Goal: Task Accomplishment & Management: Manage account settings

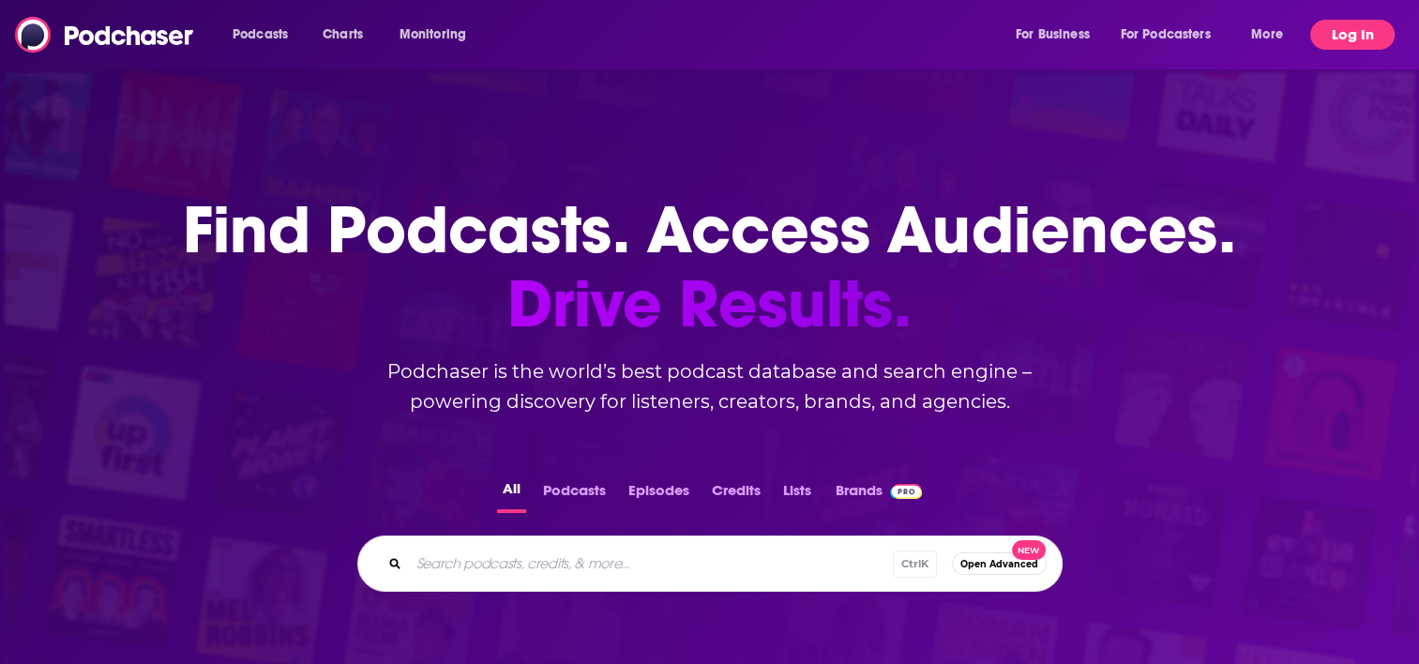
click at [1343, 29] on button "Log In" at bounding box center [1352, 35] width 84 height 30
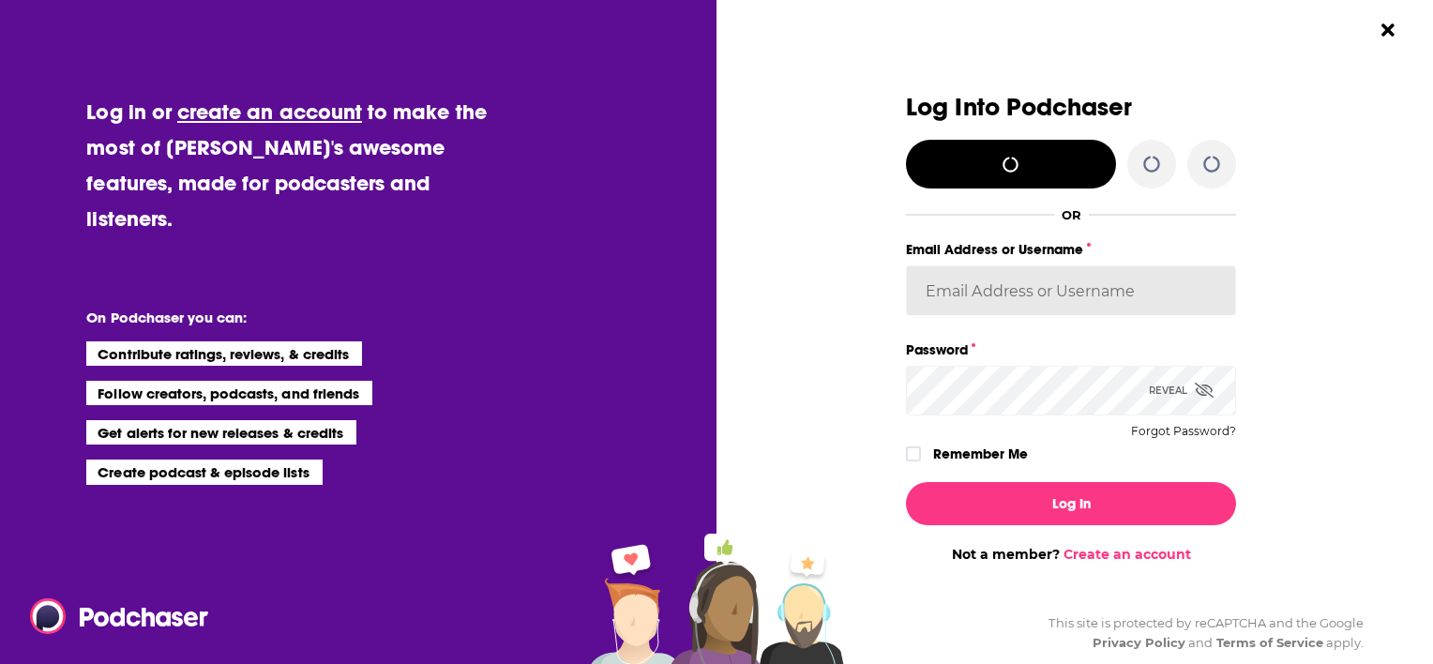
type input "ColleenO"
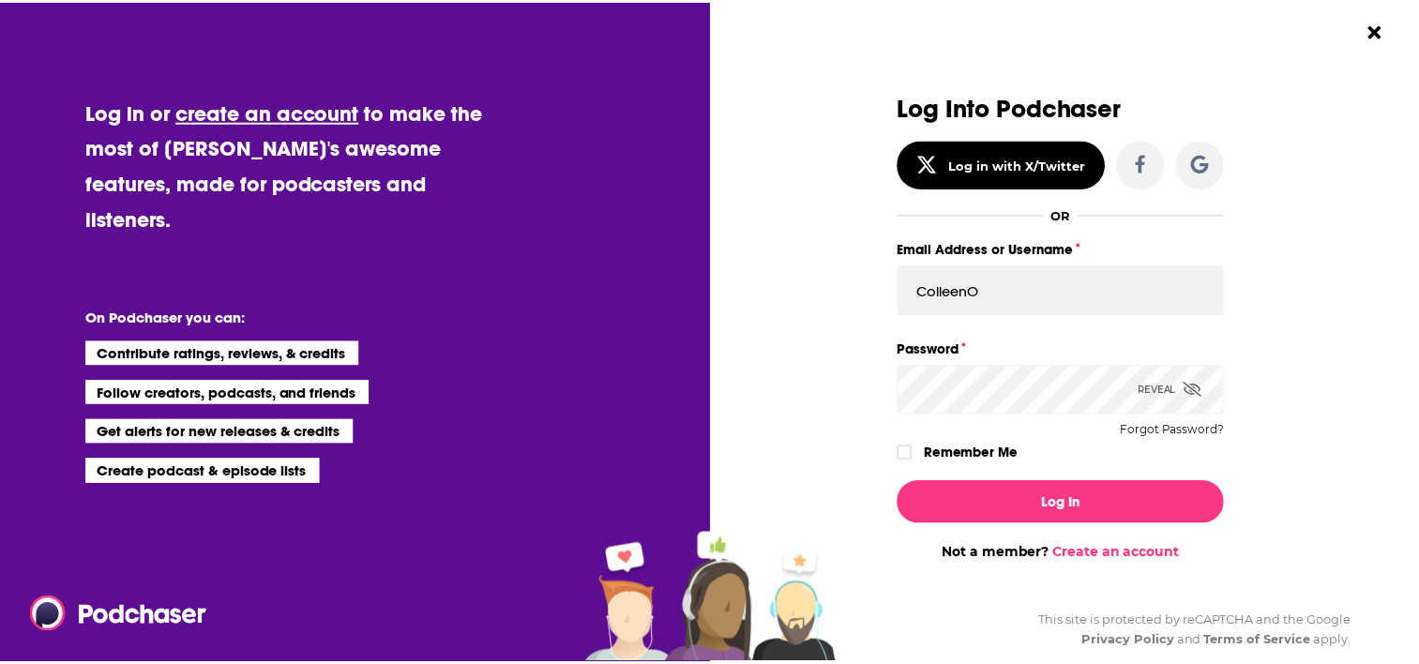
scroll to position [24, 0]
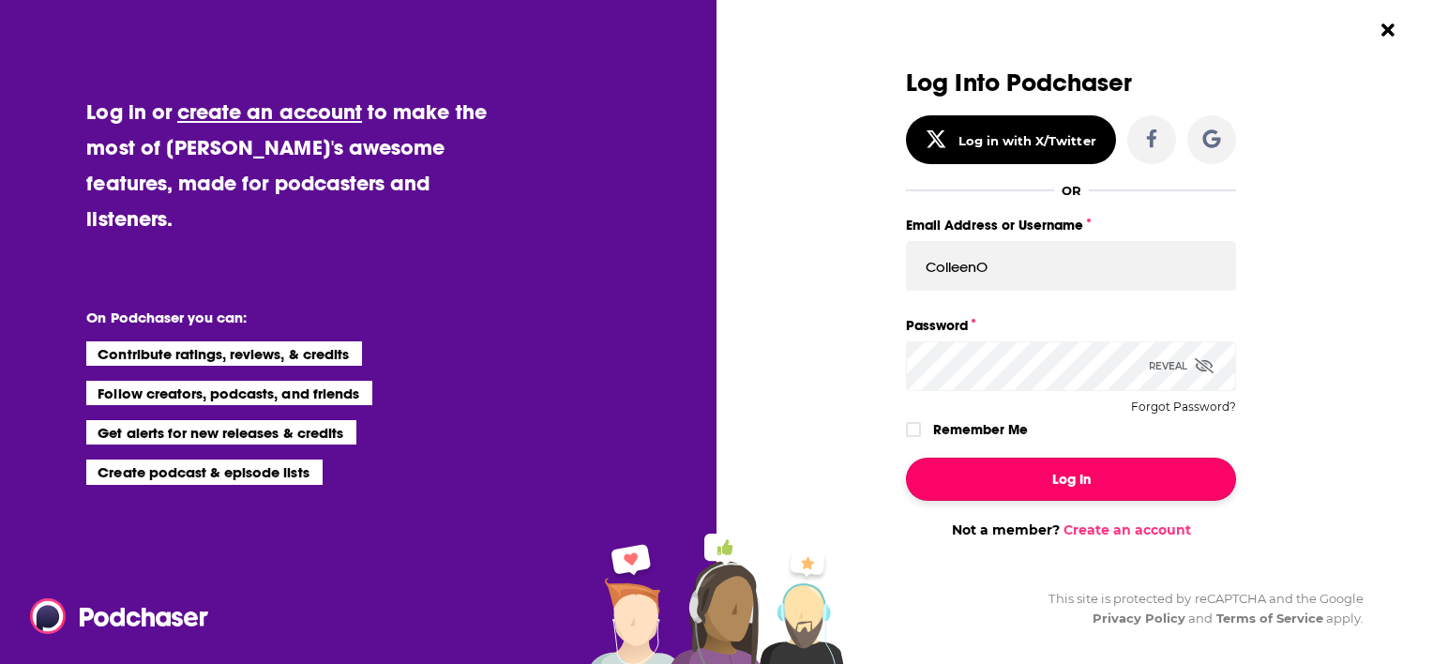
click at [998, 481] on button "Log In" at bounding box center [1071, 479] width 330 height 43
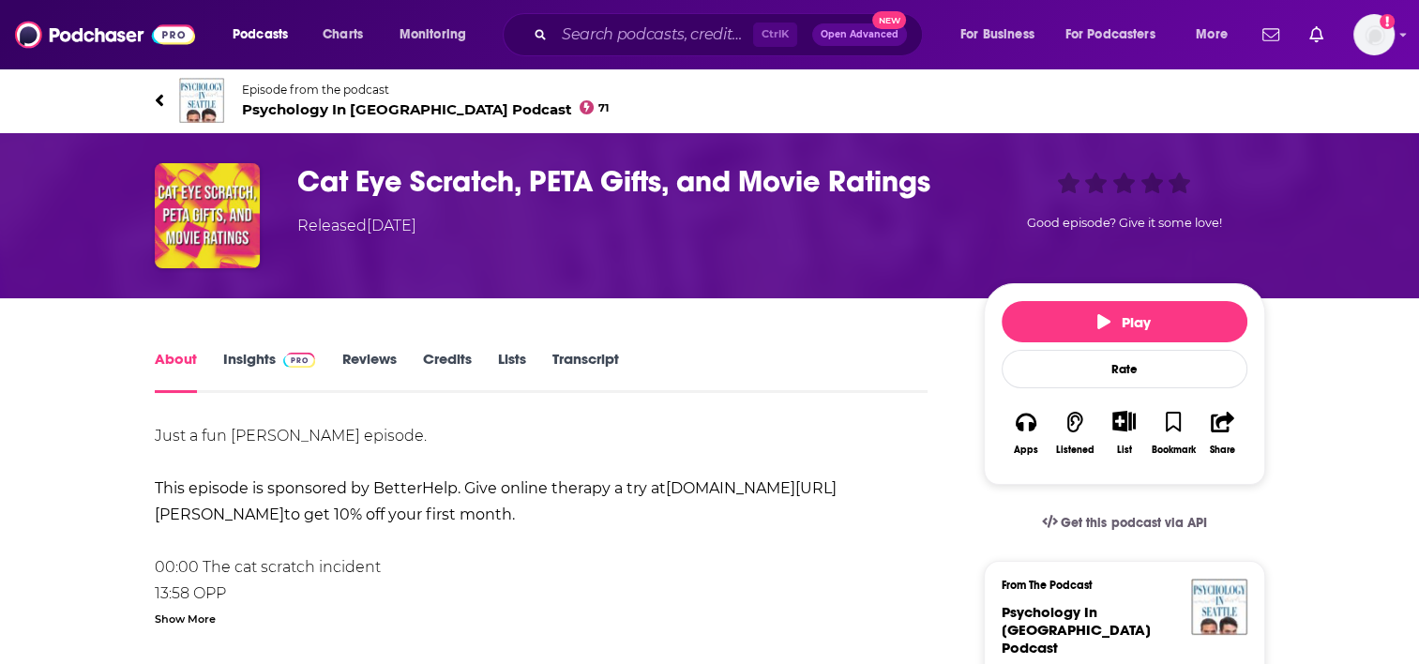
click at [238, 358] on link "Insights" at bounding box center [269, 371] width 93 height 43
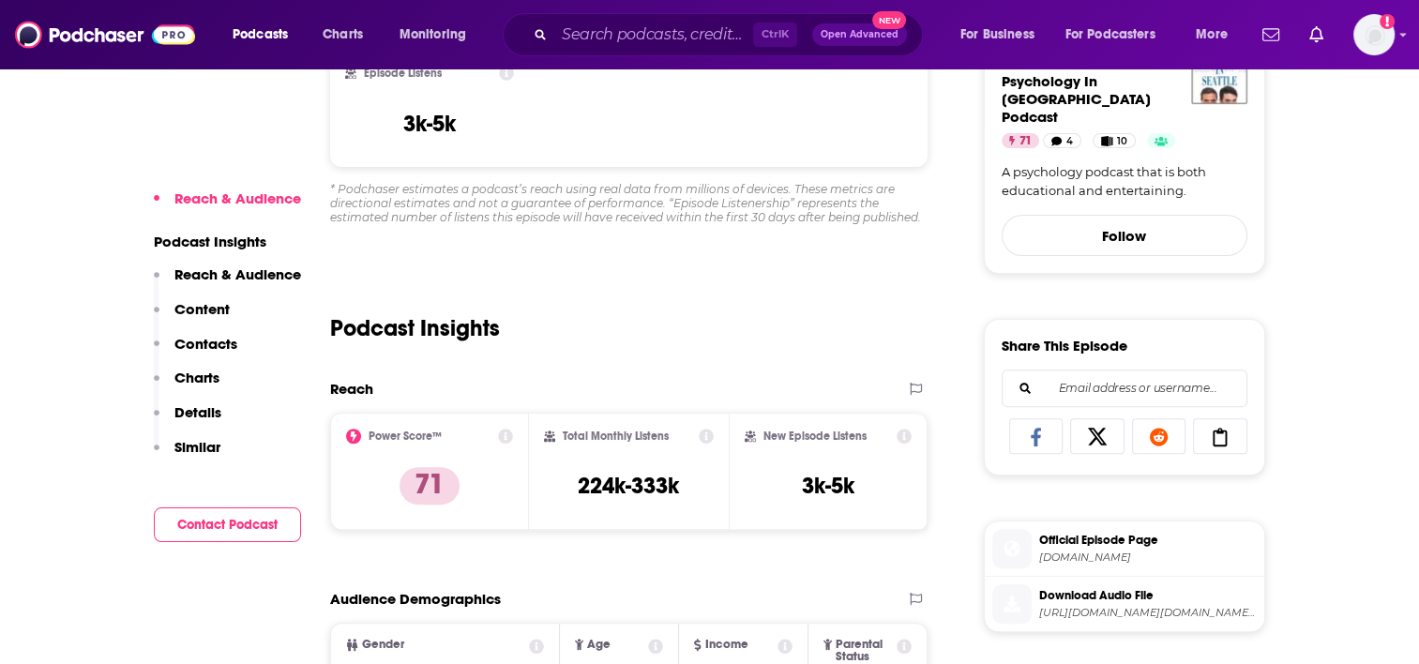
scroll to position [563, 0]
